Goal: Task Accomplishment & Management: Use online tool/utility

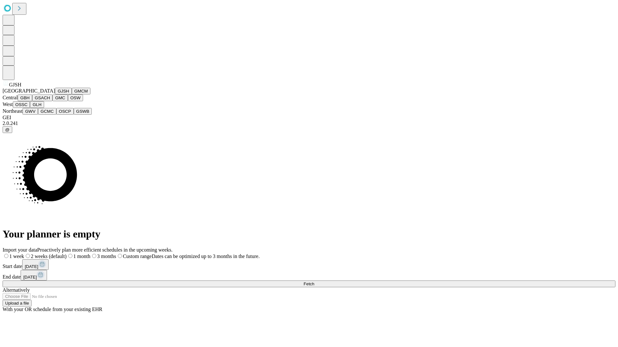
click at [55, 95] on button "GJSH" at bounding box center [63, 91] width 17 height 7
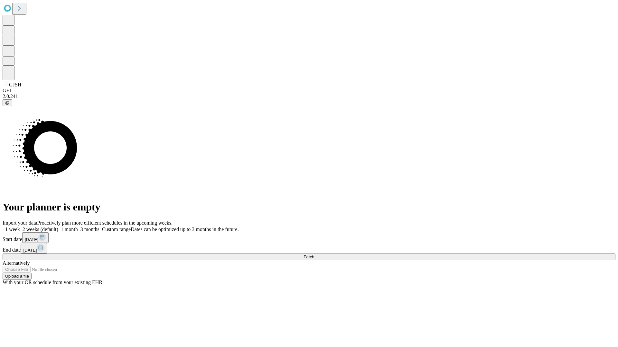
click at [78, 227] on label "1 month" at bounding box center [68, 229] width 20 height 5
click at [314, 255] on span "Fetch" at bounding box center [308, 257] width 11 height 5
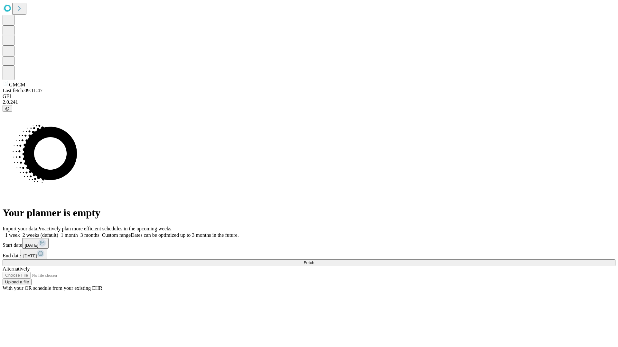
click at [78, 233] on label "1 month" at bounding box center [68, 235] width 20 height 5
click at [314, 261] on span "Fetch" at bounding box center [308, 263] width 11 height 5
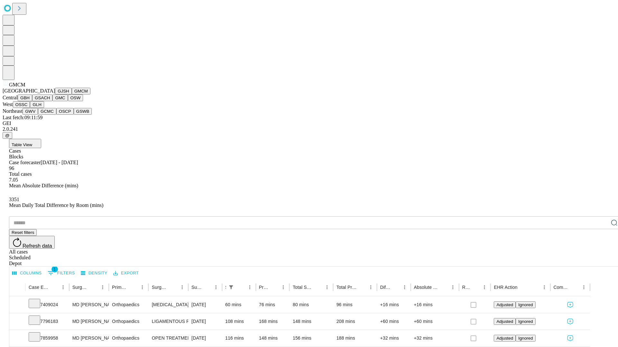
click at [32, 101] on button "GBH" at bounding box center [25, 98] width 14 height 7
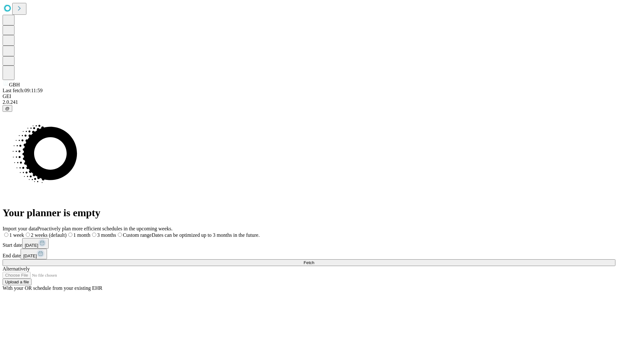
click at [90, 233] on label "1 month" at bounding box center [79, 235] width 24 height 5
click at [314, 261] on span "Fetch" at bounding box center [308, 263] width 11 height 5
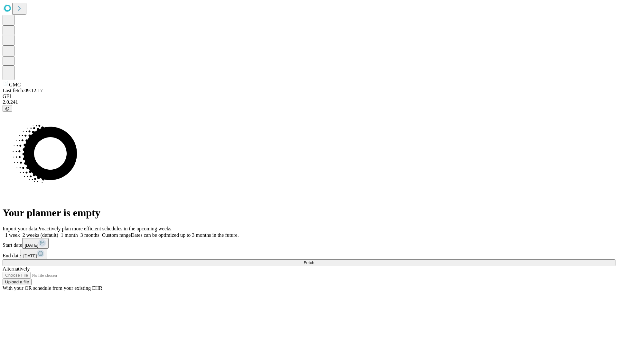
click at [78, 233] on label "1 month" at bounding box center [68, 235] width 20 height 5
click at [314, 261] on span "Fetch" at bounding box center [308, 263] width 11 height 5
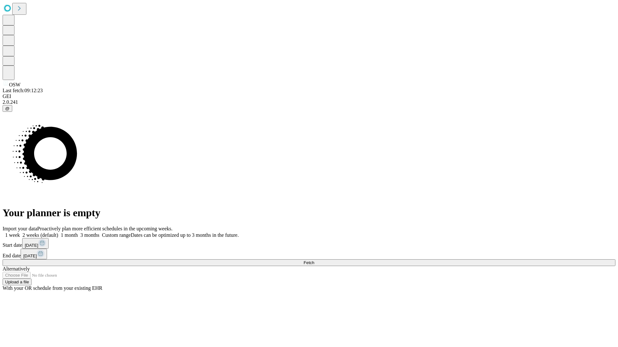
click at [78, 233] on label "1 month" at bounding box center [68, 235] width 20 height 5
click at [314, 261] on span "Fetch" at bounding box center [308, 263] width 11 height 5
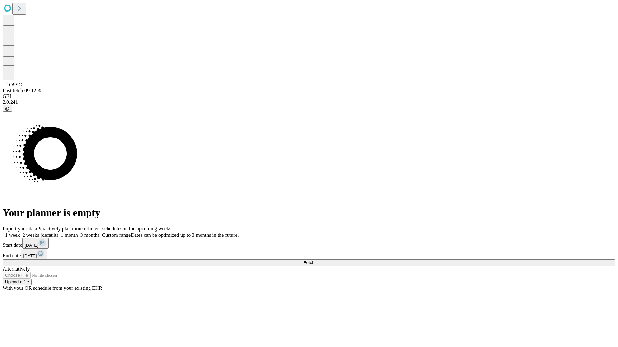
click at [78, 233] on label "1 month" at bounding box center [68, 235] width 20 height 5
click at [314, 261] on span "Fetch" at bounding box center [308, 263] width 11 height 5
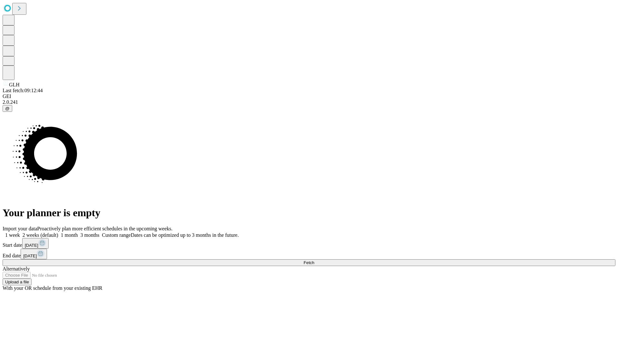
click at [78, 233] on label "1 month" at bounding box center [68, 235] width 20 height 5
click at [314, 261] on span "Fetch" at bounding box center [308, 263] width 11 height 5
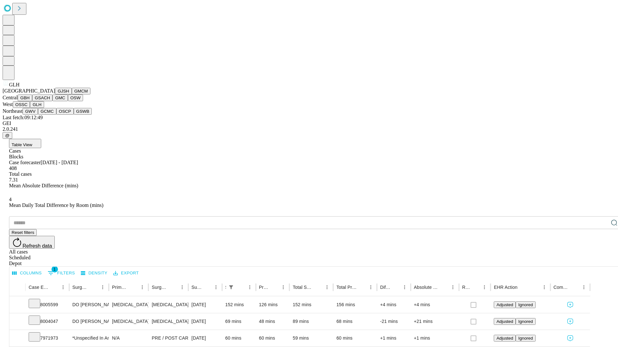
click at [38, 115] on button "GWV" at bounding box center [30, 111] width 15 height 7
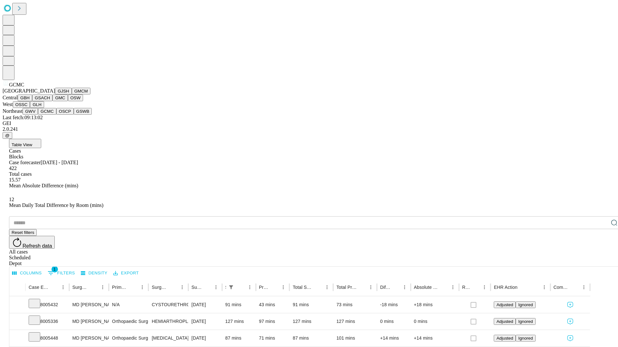
click at [56, 115] on button "OSCP" at bounding box center [64, 111] width 17 height 7
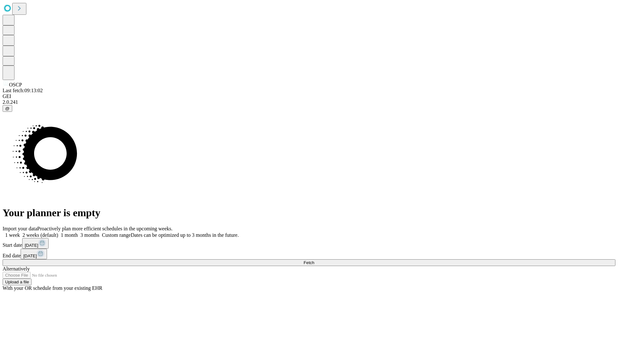
click at [78, 233] on label "1 month" at bounding box center [68, 235] width 20 height 5
click at [314, 261] on span "Fetch" at bounding box center [308, 263] width 11 height 5
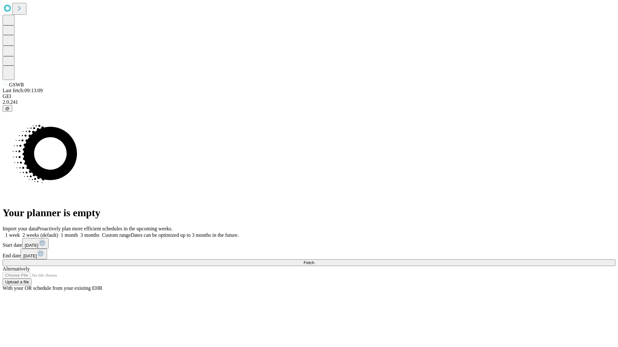
click at [78, 233] on label "1 month" at bounding box center [68, 235] width 20 height 5
click at [314, 261] on span "Fetch" at bounding box center [308, 263] width 11 height 5
